Goal: Information Seeking & Learning: Learn about a topic

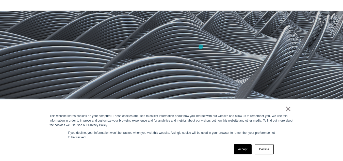
scroll to position [118, 0]
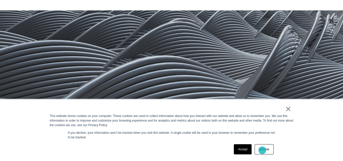
click at [262, 150] on link "Decline" at bounding box center [263, 149] width 19 height 10
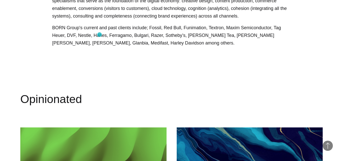
scroll to position [2039, 0]
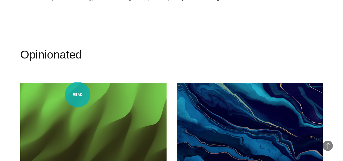
click at [78, 94] on img at bounding box center [93, 124] width 146 height 82
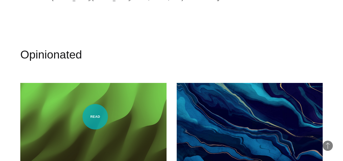
click at [95, 116] on img at bounding box center [93, 124] width 146 height 82
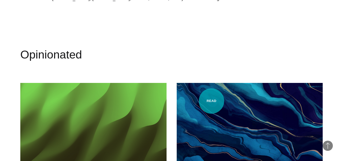
click at [211, 101] on img at bounding box center [250, 124] width 146 height 82
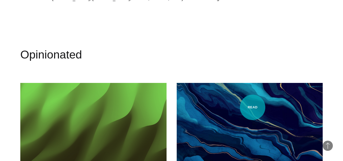
click at [261, 111] on img at bounding box center [250, 124] width 146 height 82
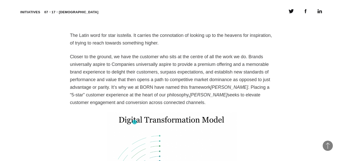
scroll to position [381, 0]
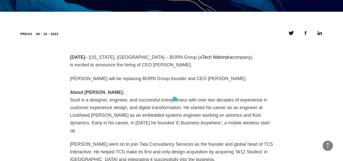
scroll to position [330, 0]
